Goal: Information Seeking & Learning: Understand process/instructions

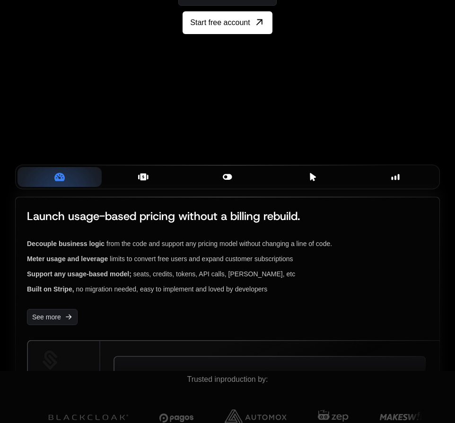
click at [186, 290] on div "Built on Stripe, no migration needed, easy to implement and loved by developers" at bounding box center [227, 288] width 401 height 9
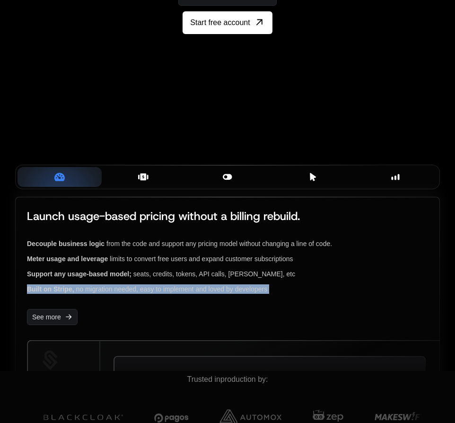
click at [186, 290] on div "Built on Stripe, no migration needed, easy to implement and loved by developers" at bounding box center [227, 288] width 401 height 9
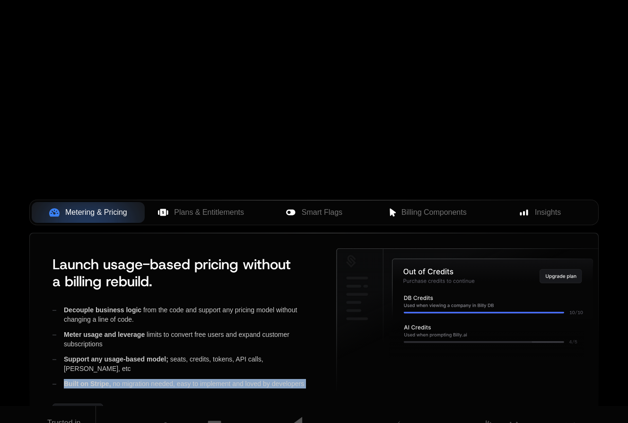
scroll to position [236, 0]
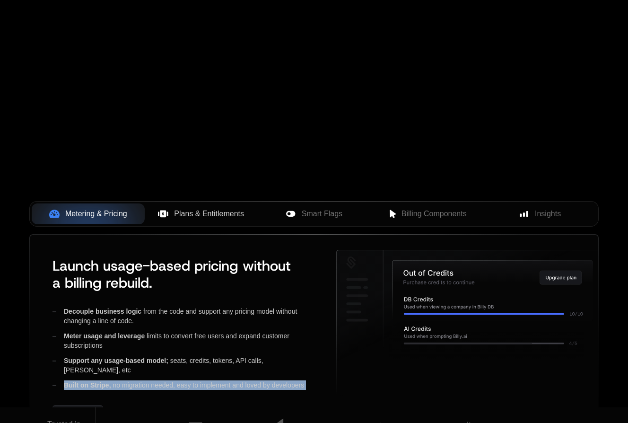
click at [215, 208] on span "Plans & Entitlements" at bounding box center [209, 213] width 70 height 11
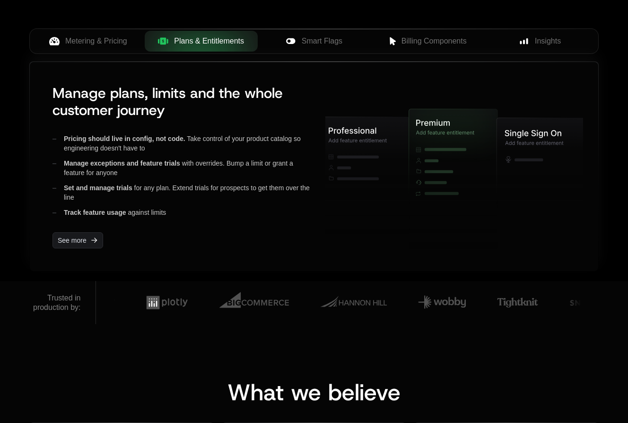
scroll to position [415, 0]
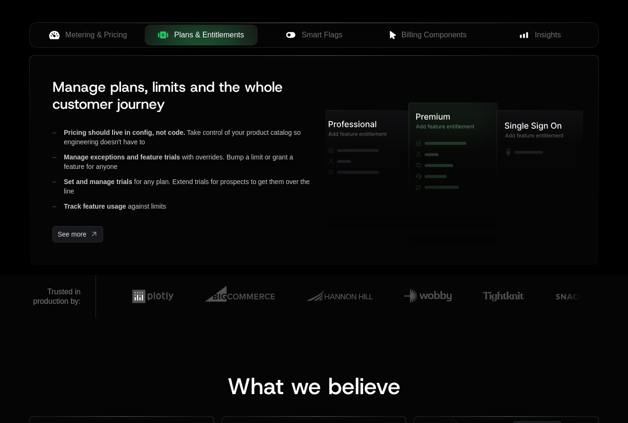
drag, startPoint x: 49, startPoint y: 301, endPoint x: 91, endPoint y: 302, distance: 42.1
click at [50, 301] on div "Trusted in production by:" at bounding box center [57, 296] width 48 height 19
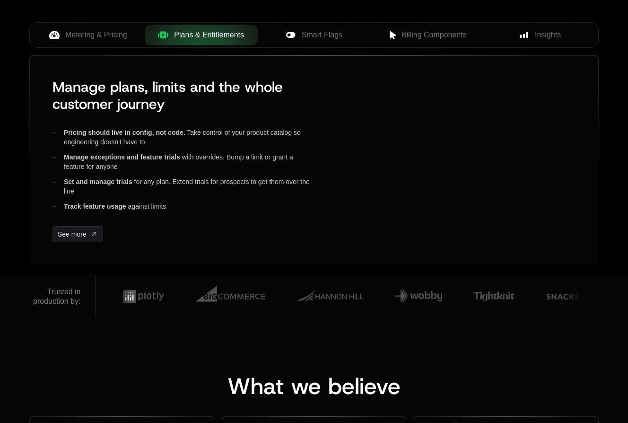
click at [147, 302] on img at bounding box center [144, 297] width 42 height 28
click at [147, 302] on img at bounding box center [139, 297] width 42 height 28
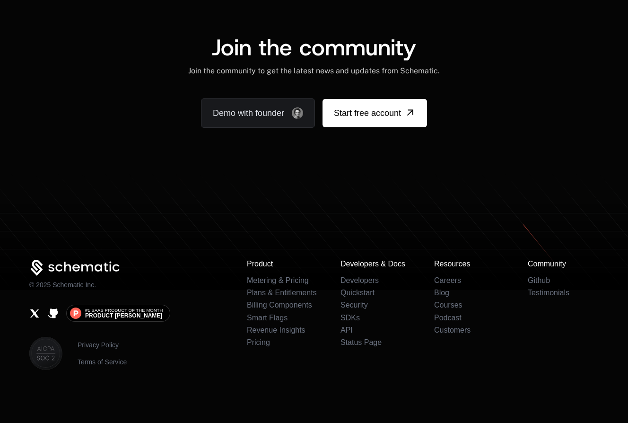
scroll to position [5731, 0]
click at [362, 292] on link "Quickstart" at bounding box center [358, 293] width 34 height 8
